Goal: Task Accomplishment & Management: Use online tool/utility

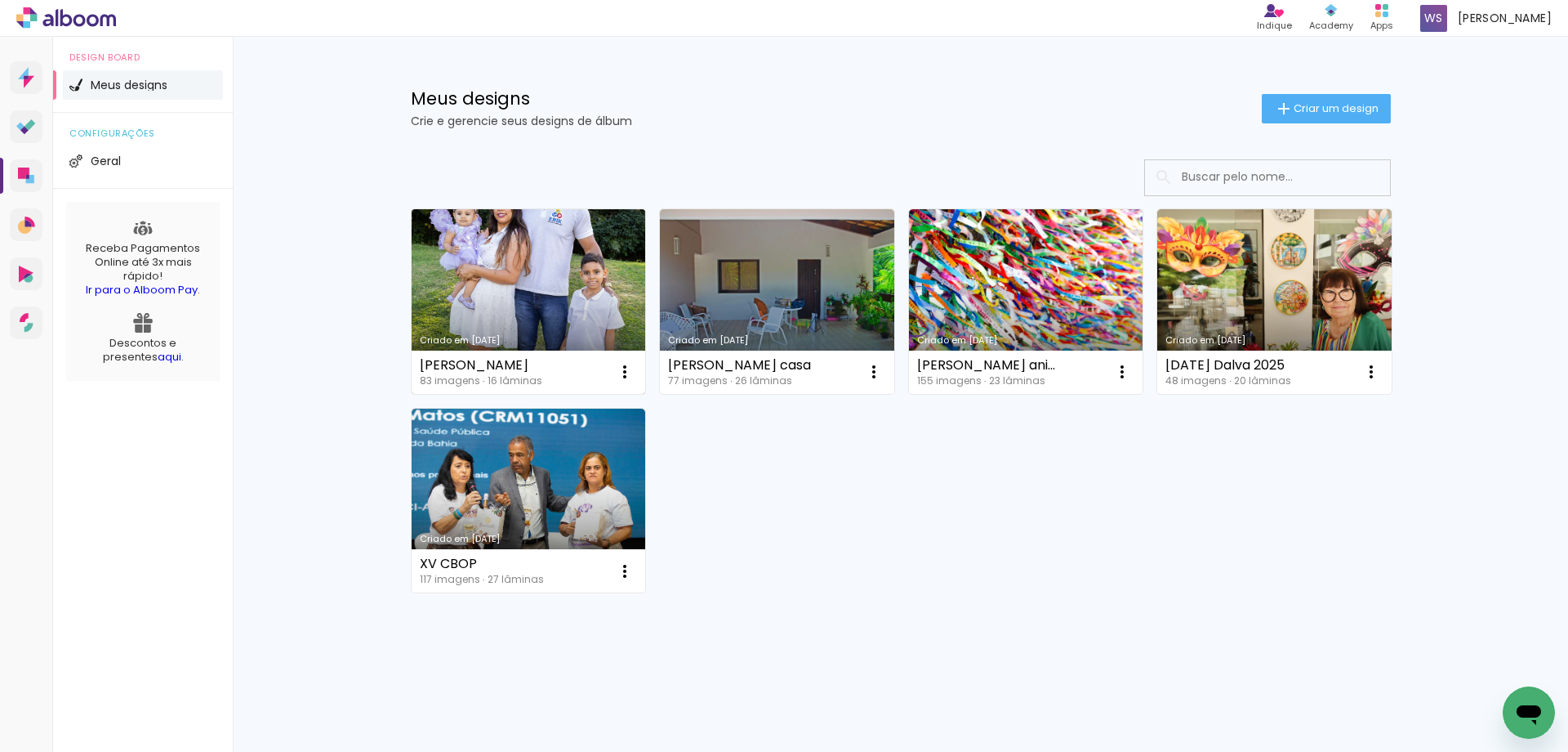
click at [551, 272] on link "Criado em [DATE]" at bounding box center [528, 301] width 234 height 185
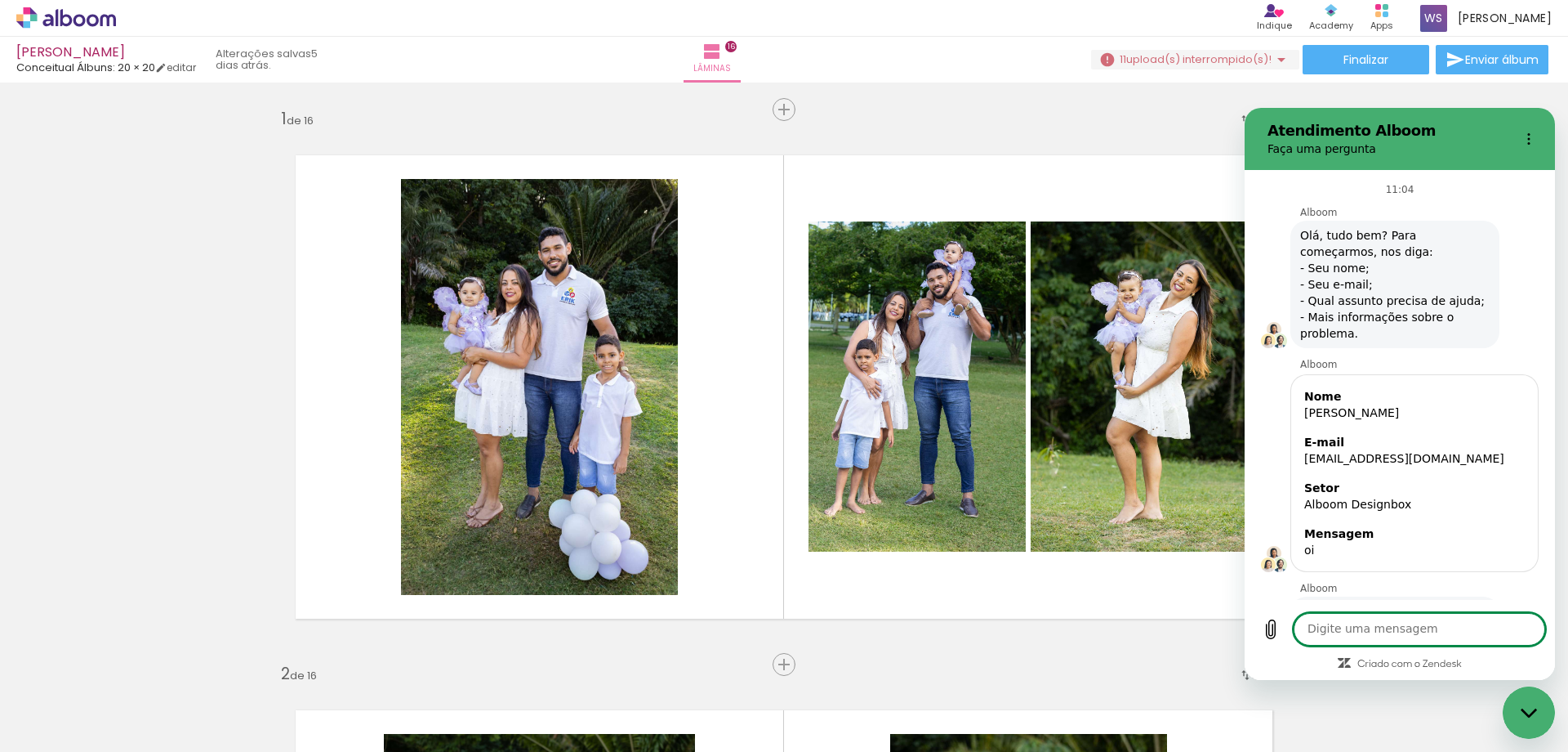
click at [1350, 625] on textarea at bounding box center [1419, 629] width 251 height 33
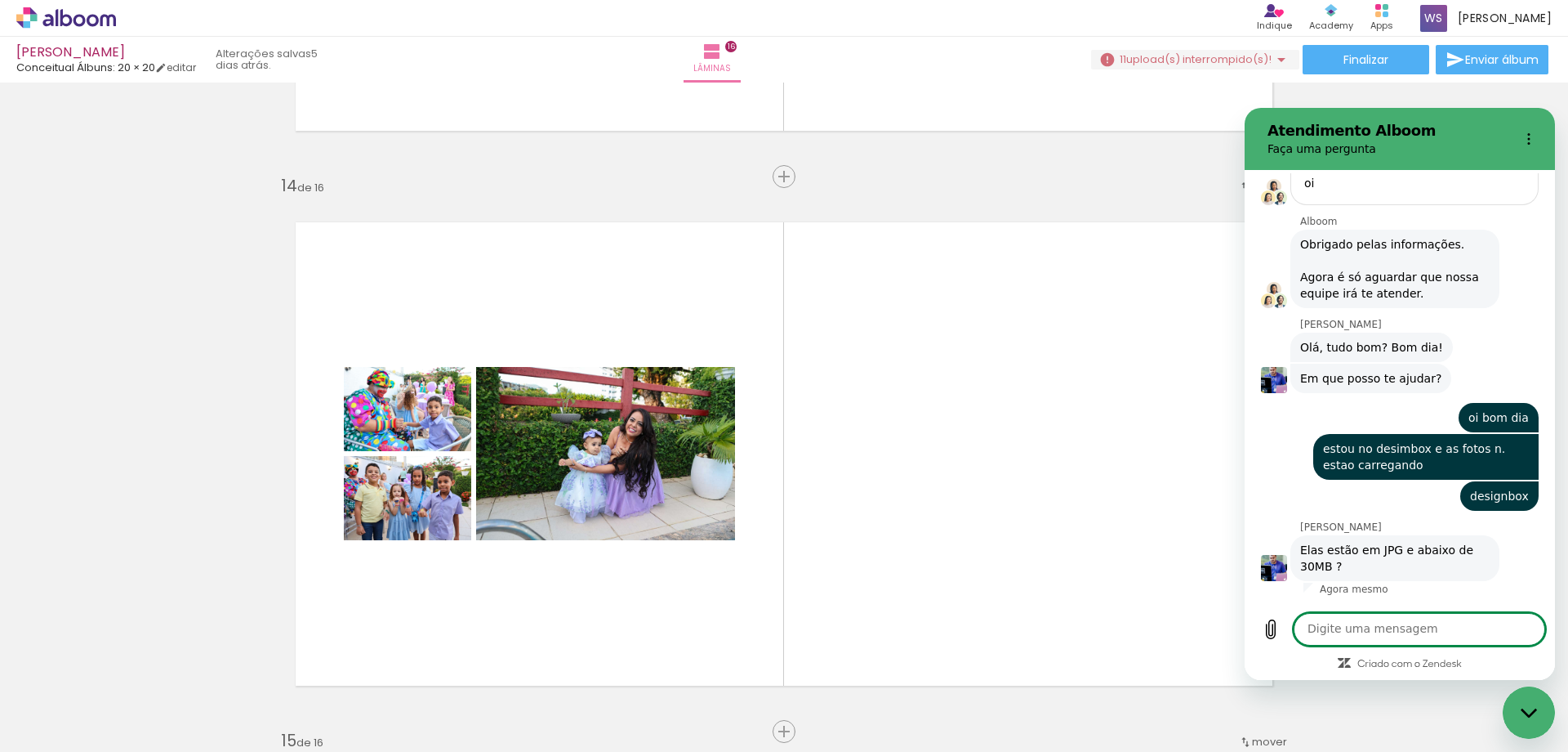
scroll to position [0, 6161]
type textarea "sim"
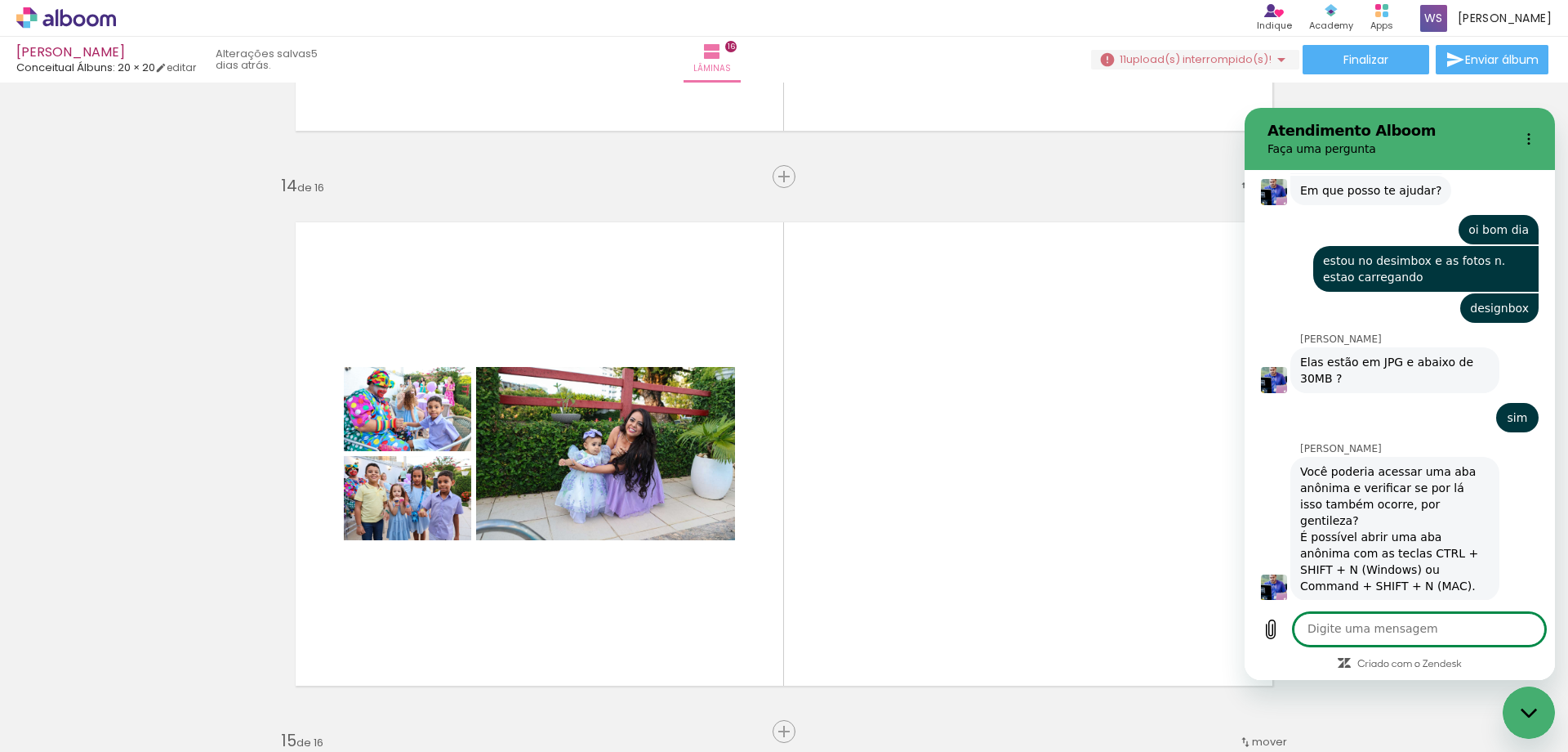
scroll to position [558, 0]
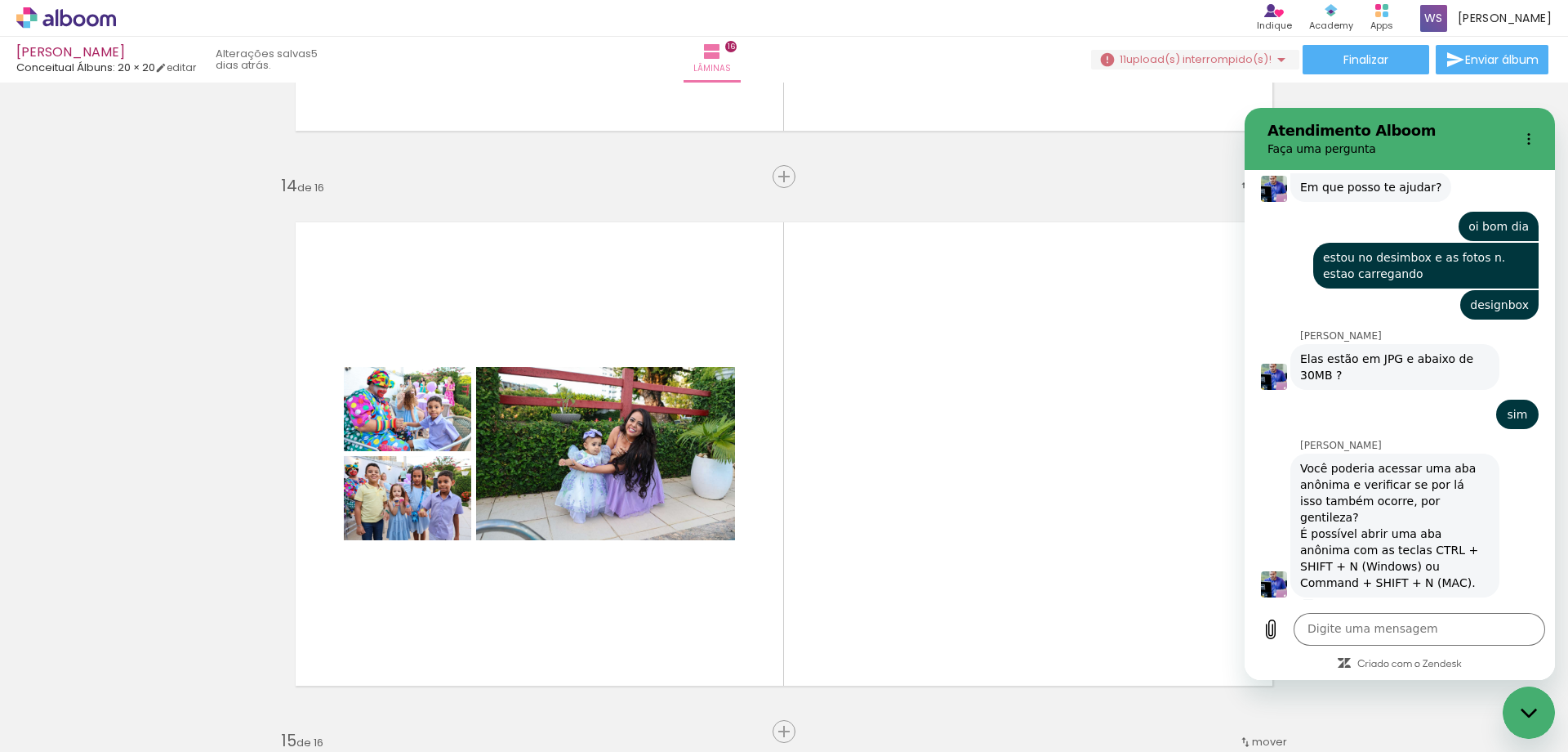
scroll to position [0, 6161]
